Goal: Task Accomplishment & Management: Complete application form

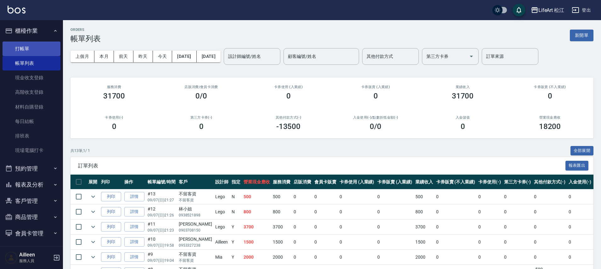
click at [27, 47] on link "打帳單" at bounding box center [32, 49] width 58 height 14
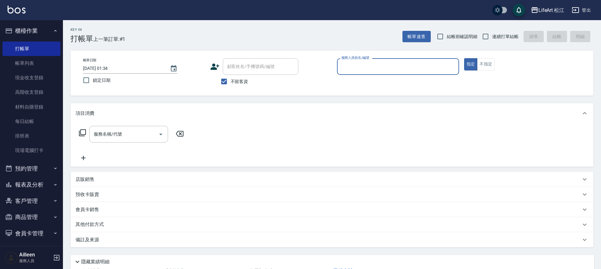
click at [376, 65] on input "服務人員姓名/編號" at bounding box center [398, 66] width 116 height 11
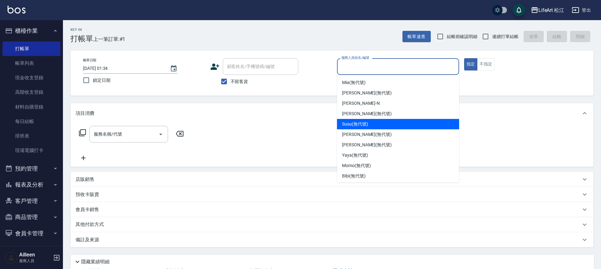
click at [353, 122] on span "Susu (無代號)" at bounding box center [355, 124] width 26 height 7
type input "Susu(無代號)"
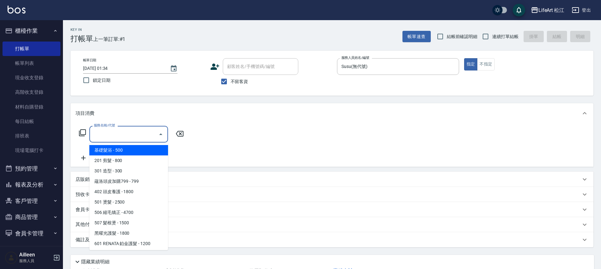
click at [141, 137] on input "服務名稱/代號" at bounding box center [124, 134] width 64 height 11
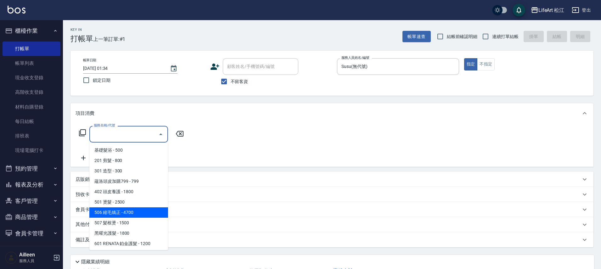
click at [136, 213] on span "506 縮毛矯正 - 4700" at bounding box center [128, 212] width 79 height 10
type input "506 縮毛矯正 (506)"
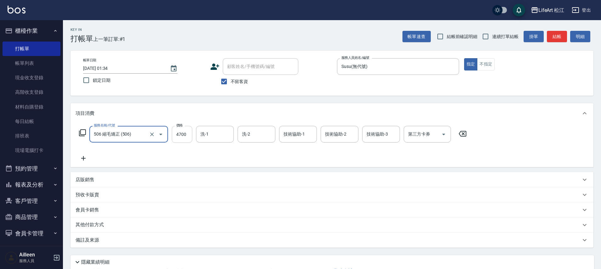
click at [181, 131] on input "4700" at bounding box center [182, 134] width 20 height 17
click at [187, 137] on input "0" at bounding box center [182, 134] width 20 height 17
type input "1800"
click at [84, 159] on icon at bounding box center [84, 159] width 16 height 8
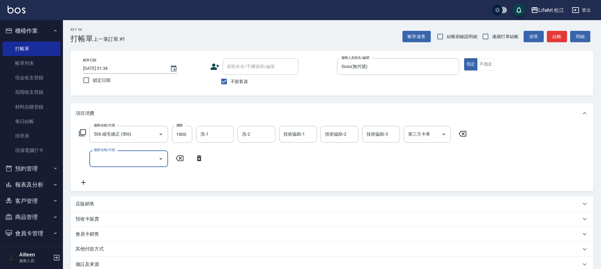
click at [120, 159] on input "服務名稱/代號" at bounding box center [124, 158] width 64 height 11
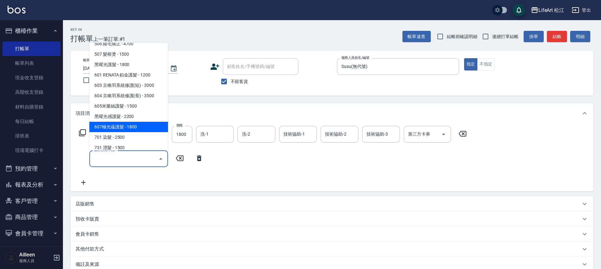
scroll to position [84, 0]
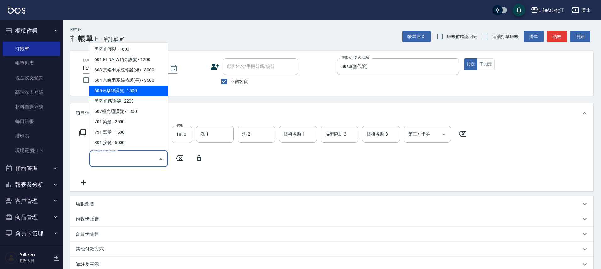
click at [139, 89] on span "605米樂絲護髮 - 1500" at bounding box center [128, 91] width 79 height 10
type input "605米樂絲護髮(605)"
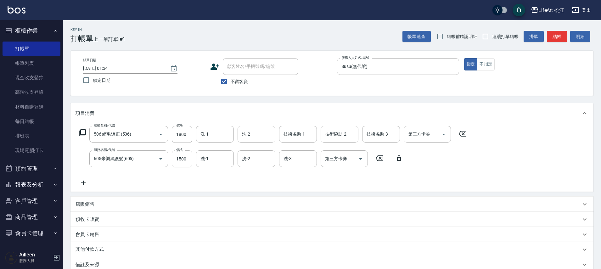
click at [82, 184] on icon at bounding box center [84, 183] width 16 height 8
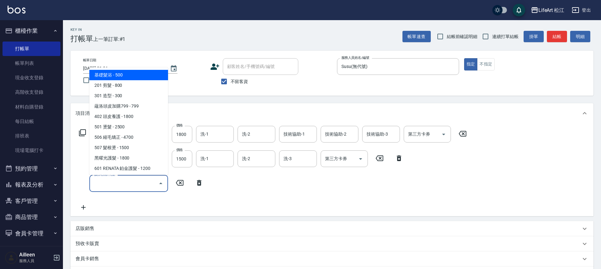
click at [111, 186] on input "服務名稱/代號" at bounding box center [124, 183] width 64 height 11
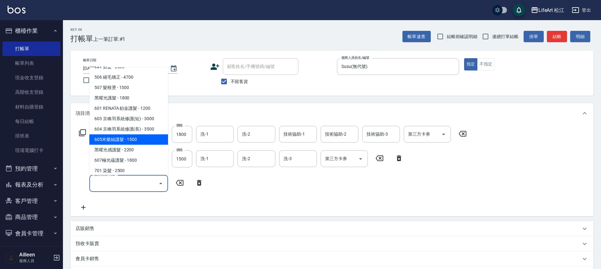
scroll to position [60, 0]
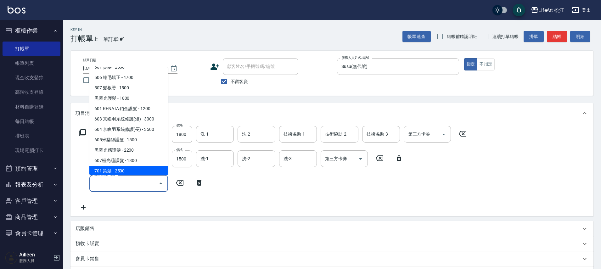
click at [119, 169] on span "701 染髮 - 2500" at bounding box center [128, 171] width 79 height 10
type input "701 染髮(701)"
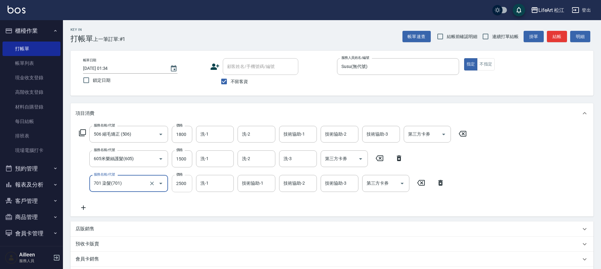
click at [183, 186] on input "2500" at bounding box center [182, 183] width 20 height 17
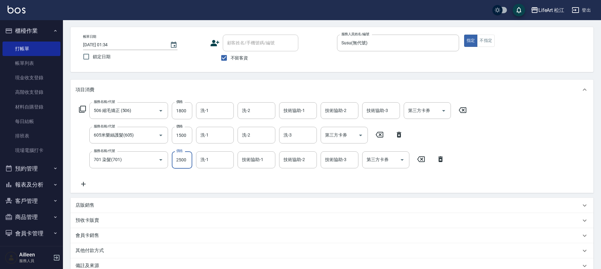
scroll to position [30, 0]
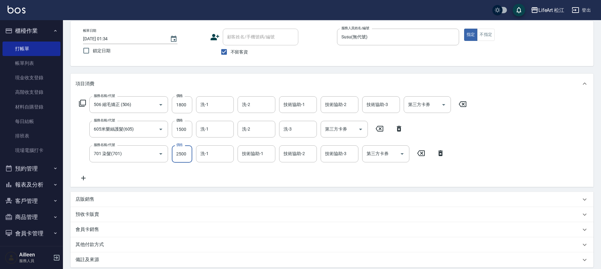
click at [189, 158] on input "2500" at bounding box center [182, 153] width 20 height 17
drag, startPoint x: 187, startPoint y: 156, endPoint x: 171, endPoint y: 155, distance: 16.7
click at [171, 155] on div "服務名稱/代號 701 染髮(701) 服務名稱/代號 價格 2500 價格 洗-1 洗-1 技術協助-1 技術協助-1 技術協助-2 技術協助-2 技術協助…" at bounding box center [262, 153] width 373 height 17
type input "2000"
click at [107, 244] on div "其他付款方式" at bounding box center [329, 244] width 506 height 7
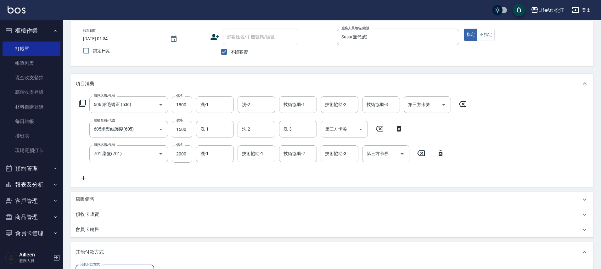
scroll to position [0, 0]
click at [107, 262] on div "其他付款方式" at bounding box center [332, 252] width 523 height 20
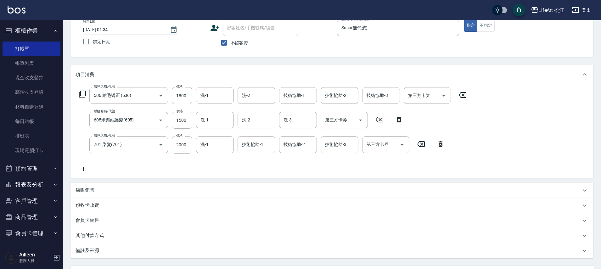
scroll to position [42, 0]
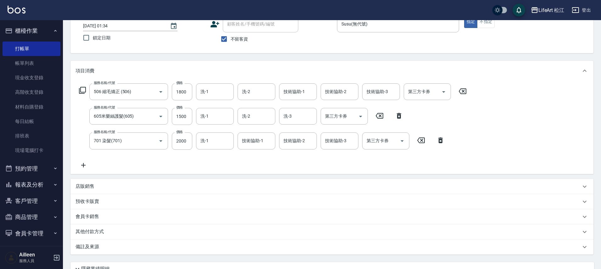
click at [109, 233] on div "其他付款方式" at bounding box center [329, 232] width 506 height 7
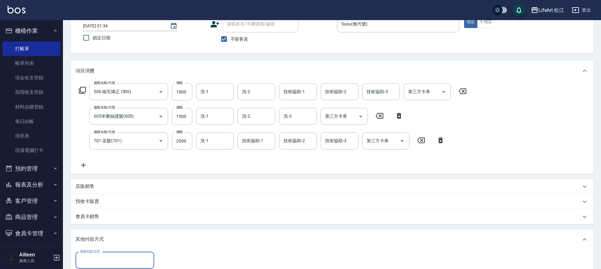
scroll to position [0, 0]
click at [108, 253] on div "其他付款方式" at bounding box center [115, 260] width 79 height 17
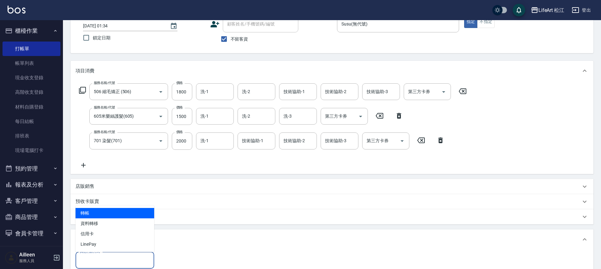
click at [110, 212] on span "轉帳" at bounding box center [115, 213] width 79 height 10
type input "轉帳"
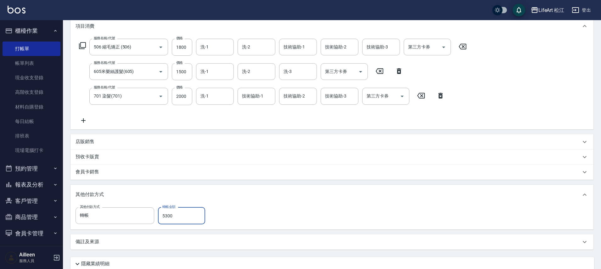
scroll to position [139, 0]
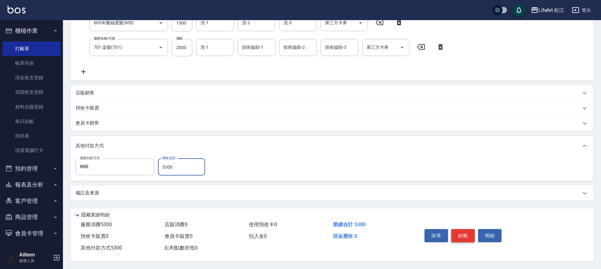
type input "5300"
click at [461, 234] on button "結帳" at bounding box center [463, 235] width 24 height 13
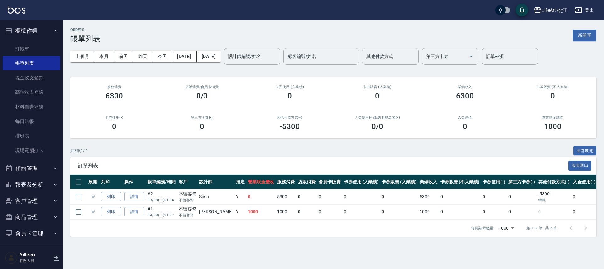
click at [31, 190] on button "報表及分析" at bounding box center [32, 185] width 58 height 16
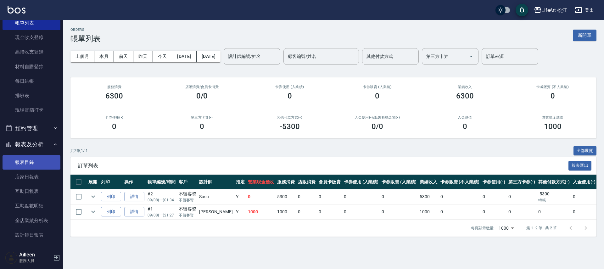
scroll to position [62, 0]
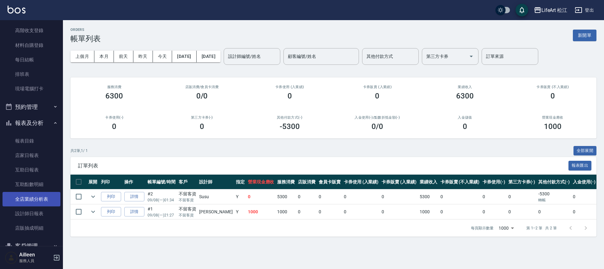
click at [37, 204] on link "全店業績分析表" at bounding box center [32, 199] width 58 height 14
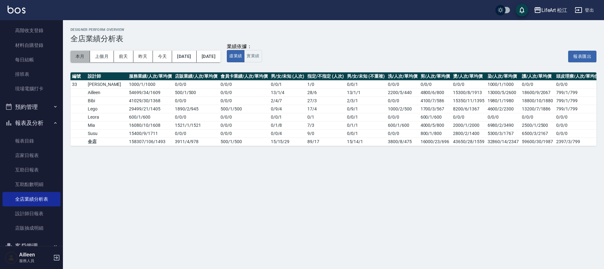
click at [82, 54] on button "本月" at bounding box center [81, 57] width 20 height 12
click at [85, 55] on button "本月" at bounding box center [81, 57] width 20 height 12
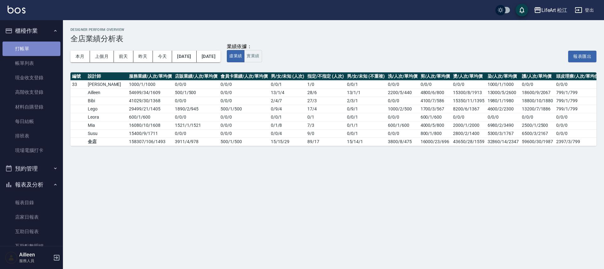
click at [48, 49] on link "打帳單" at bounding box center [32, 49] width 58 height 14
